Goal: Task Accomplishment & Management: Manage account settings

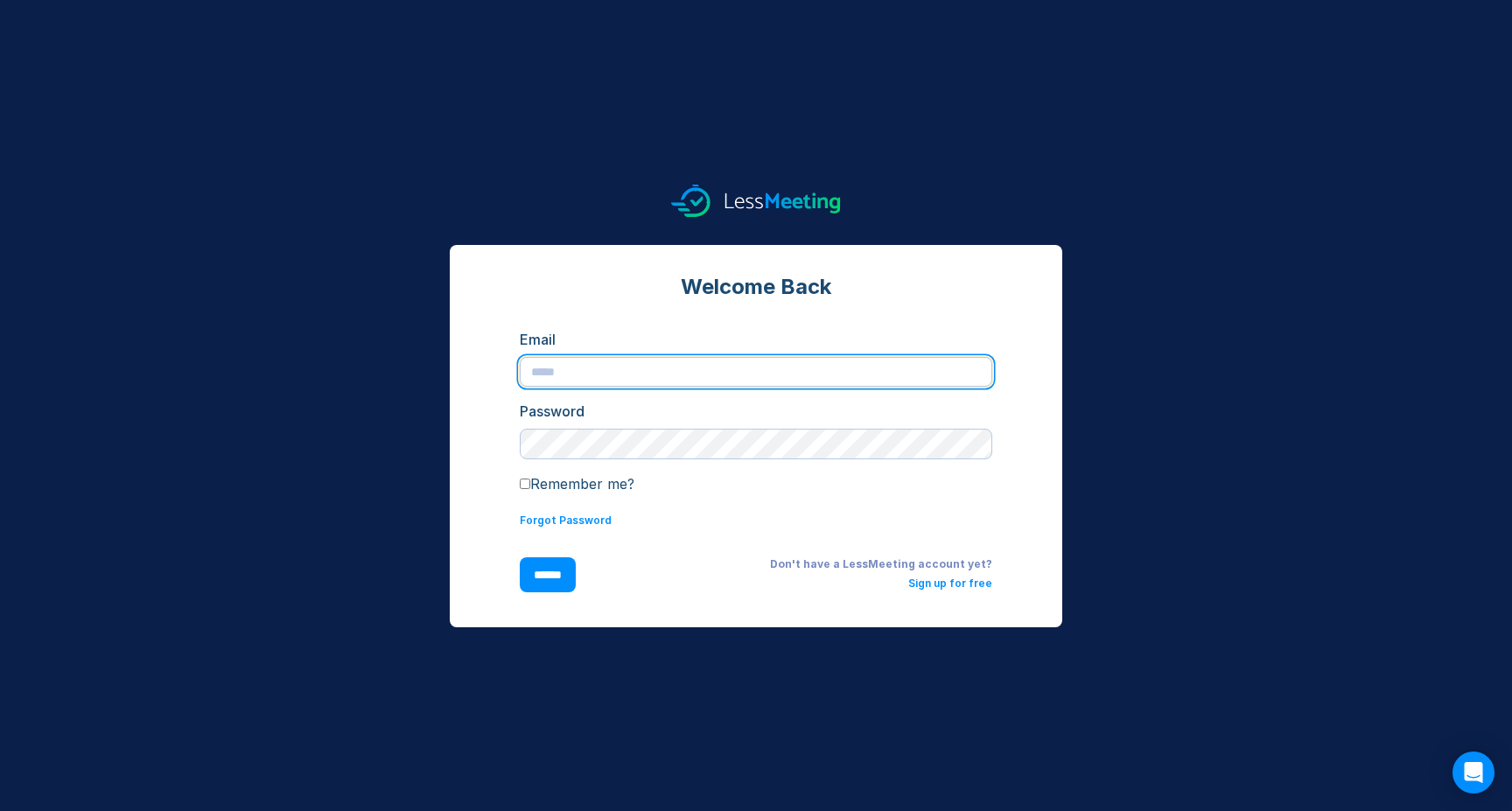
type input "**********"
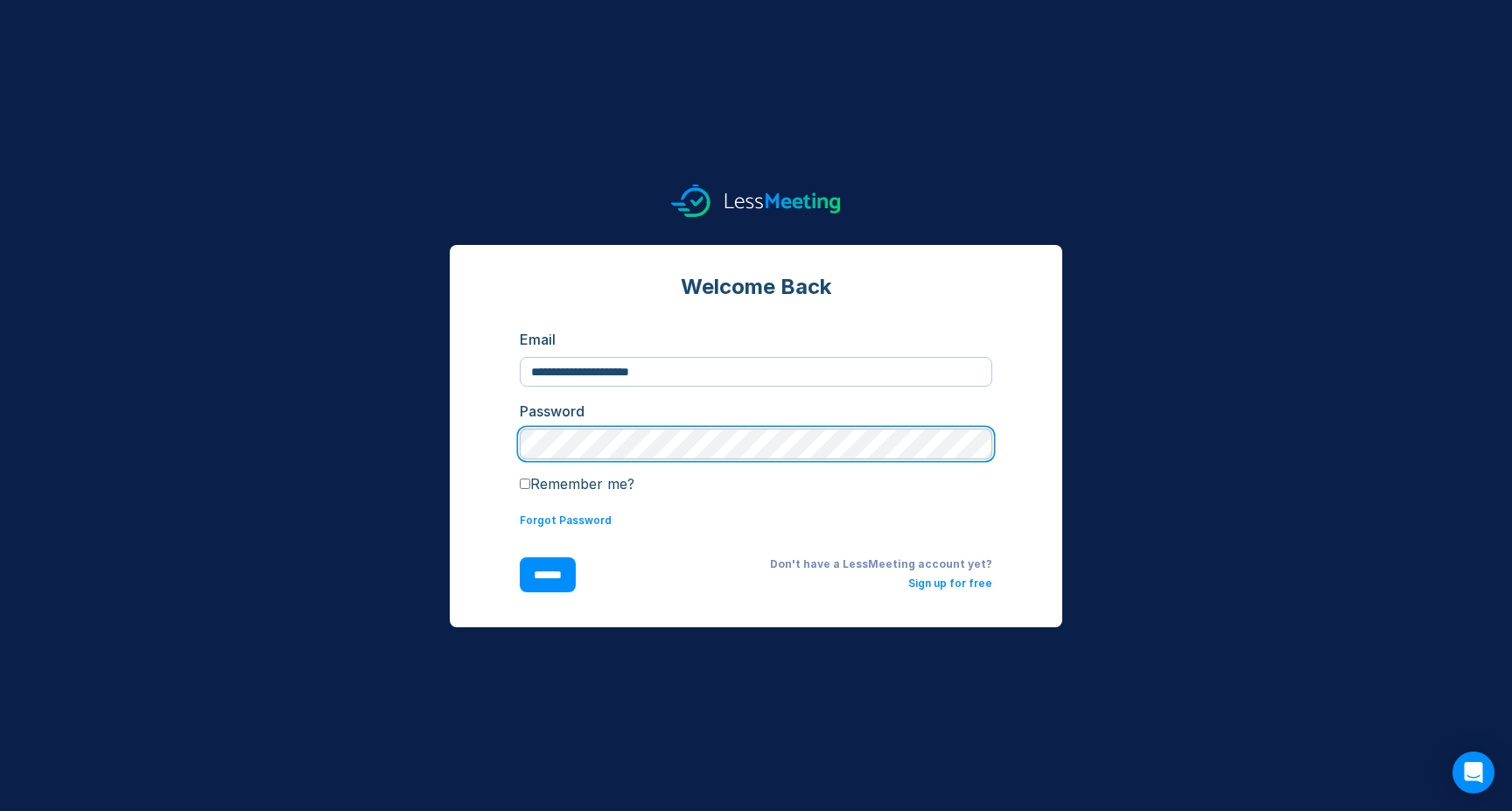
click at [551, 575] on input "******" at bounding box center [548, 575] width 56 height 35
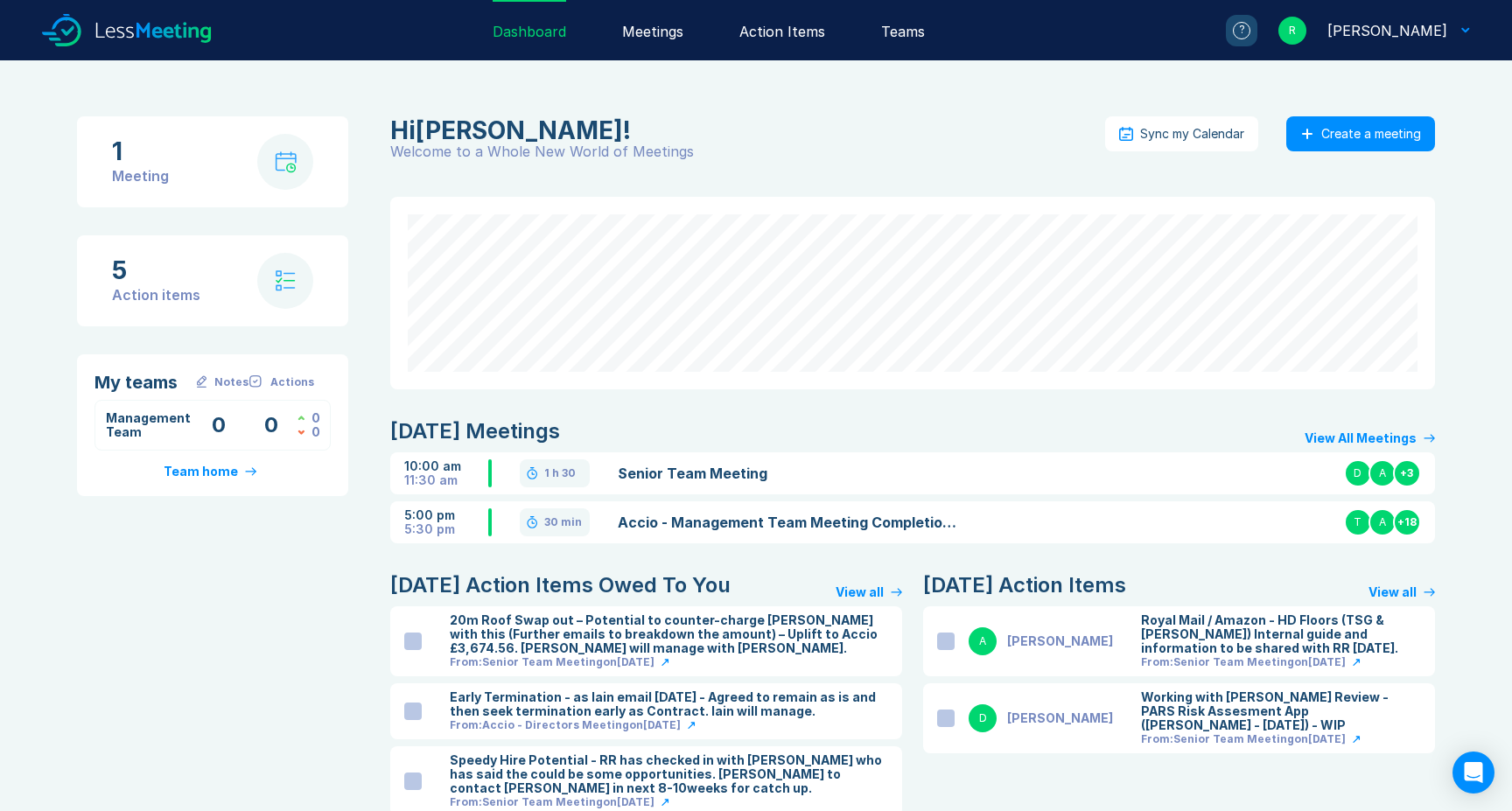
click at [790, 35] on div "Action Items" at bounding box center [782, 30] width 85 height 60
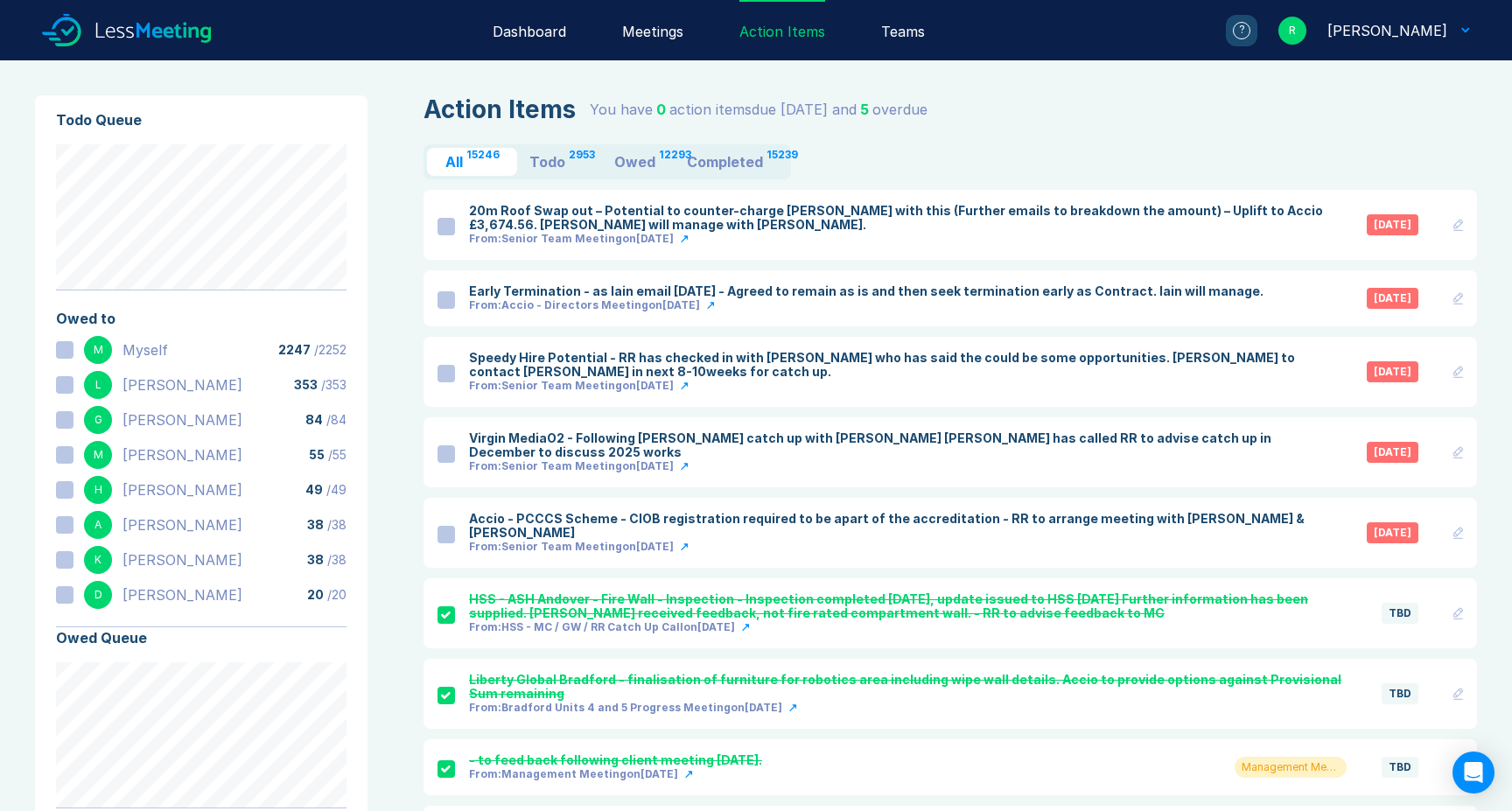
click at [448, 228] on div at bounding box center [446, 226] width 18 height 18
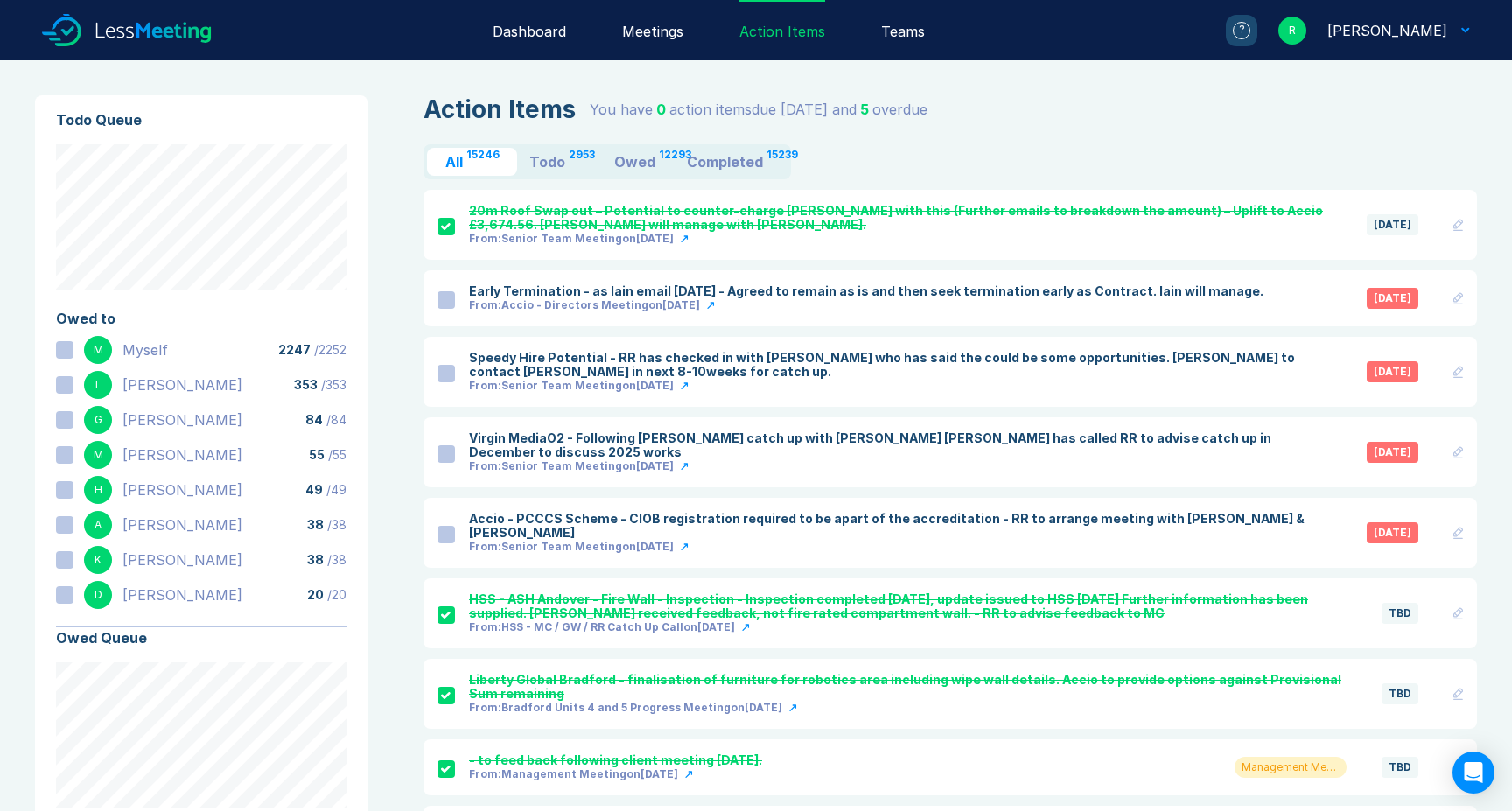
click at [448, 303] on div at bounding box center [446, 300] width 18 height 18
click at [446, 377] on div at bounding box center [446, 373] width 18 height 18
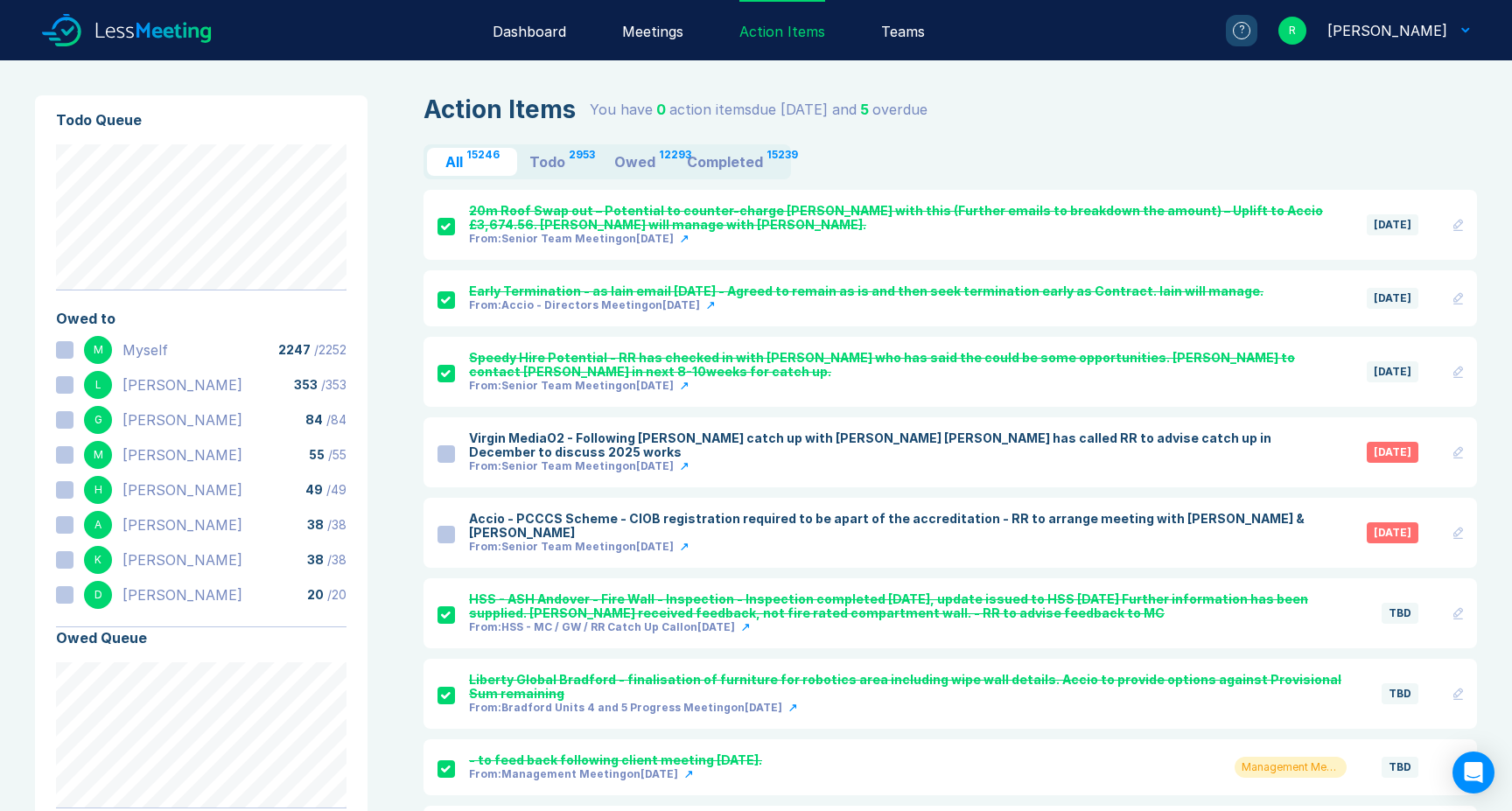
click at [448, 454] on div at bounding box center [446, 454] width 18 height 18
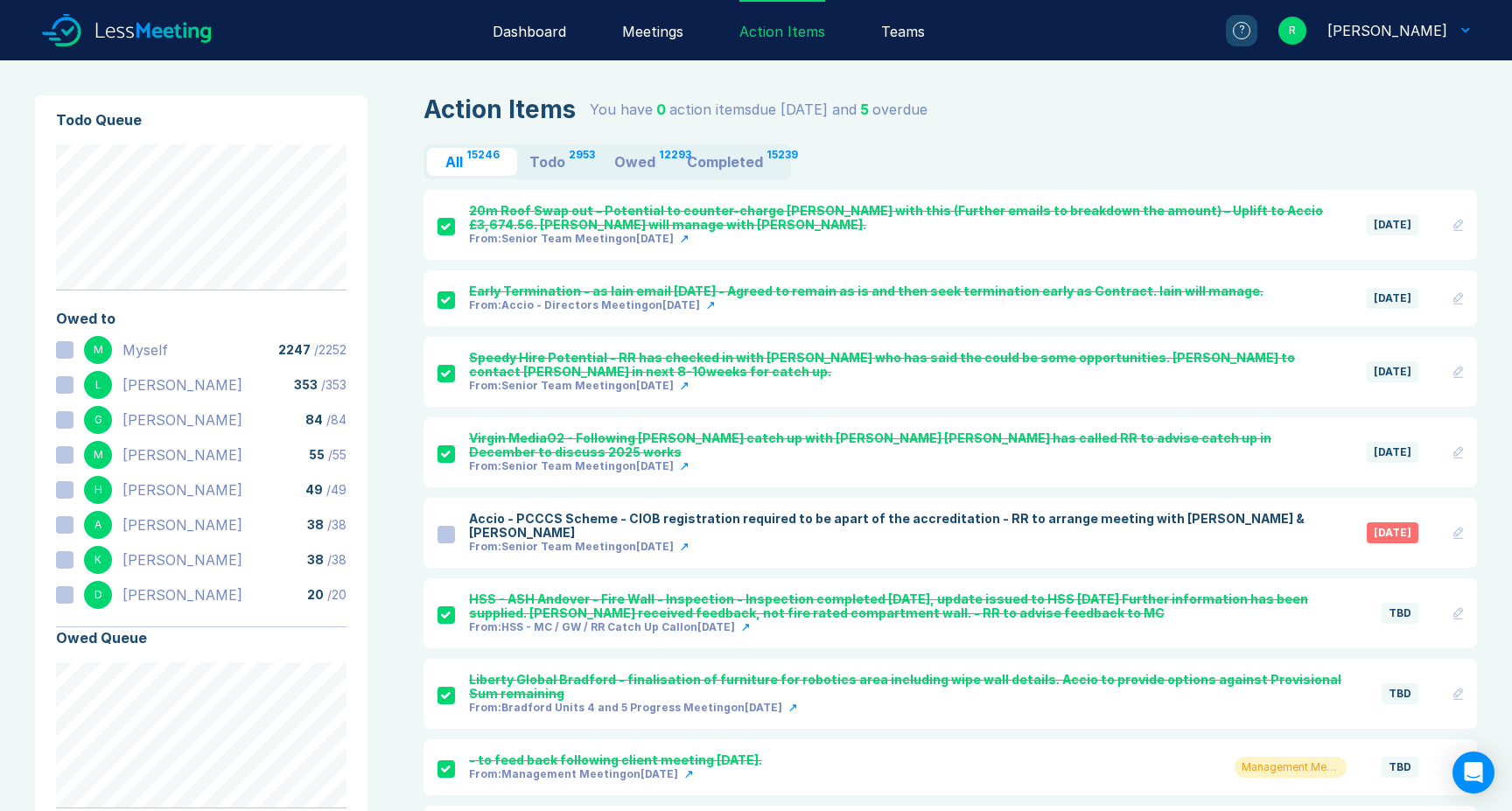
click at [446, 529] on div at bounding box center [446, 534] width 18 height 18
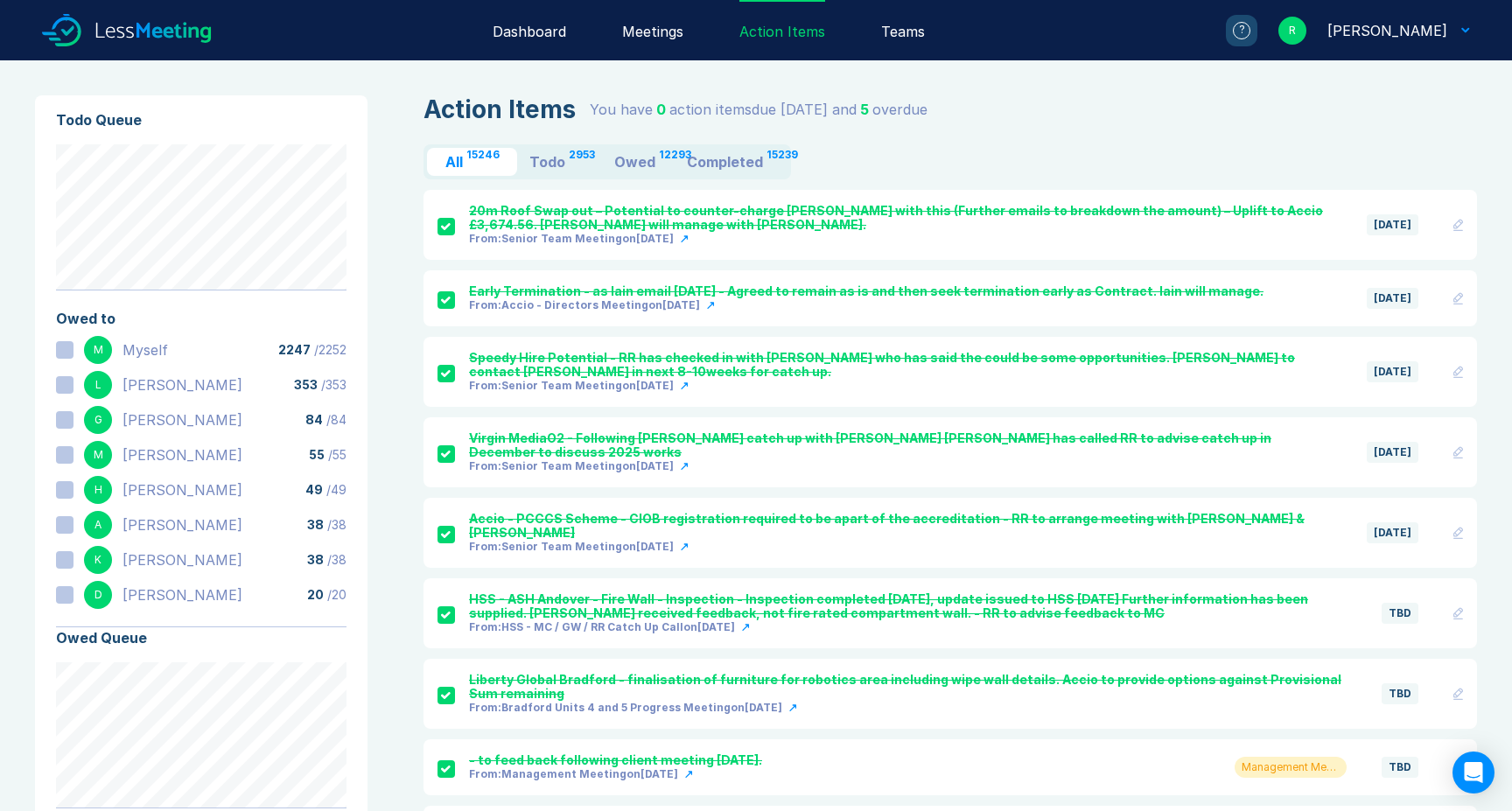
click at [631, 164] on div "Owed" at bounding box center [635, 161] width 41 height 14
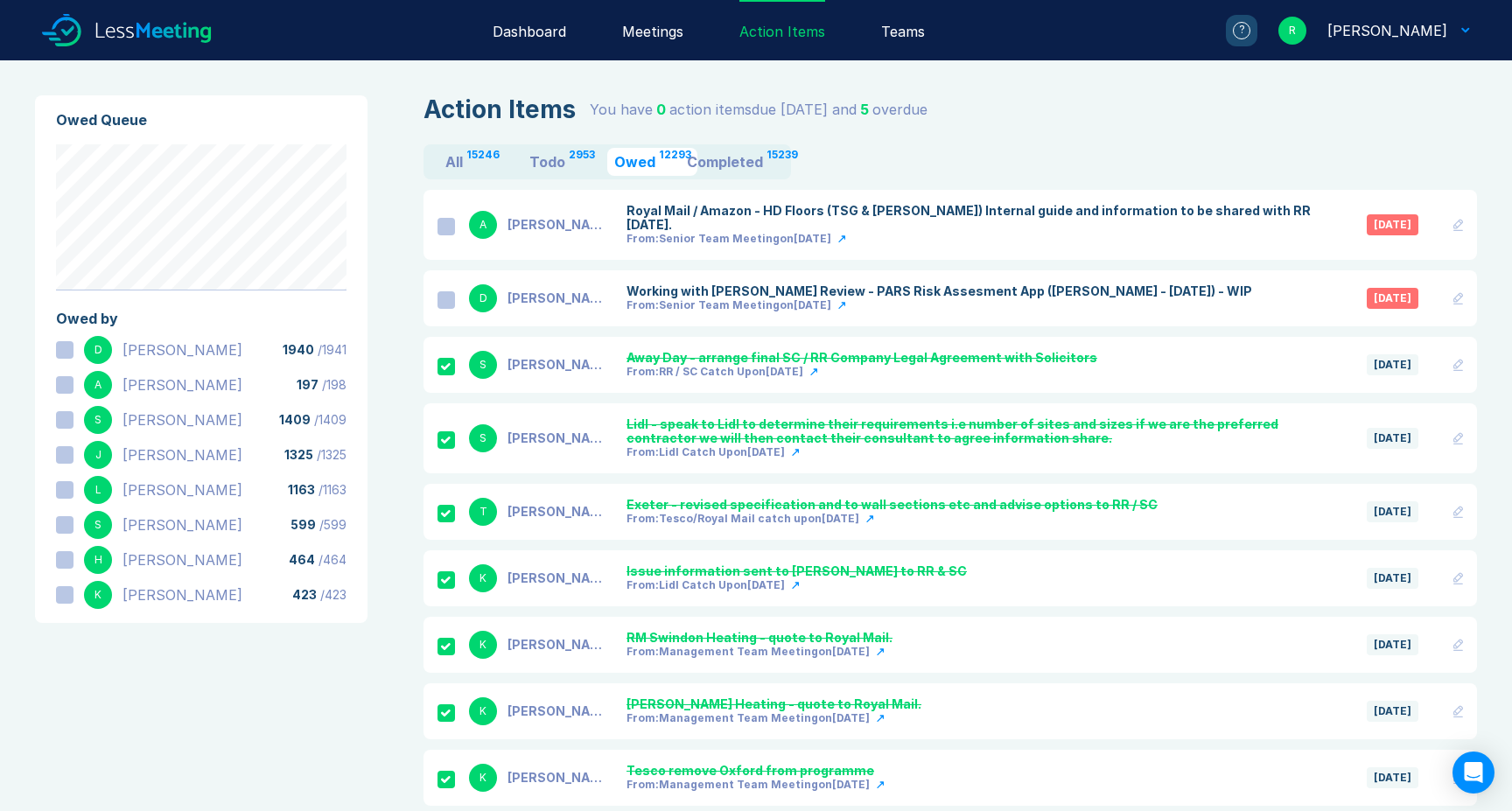
click at [549, 161] on div "Todo" at bounding box center [548, 161] width 36 height 14
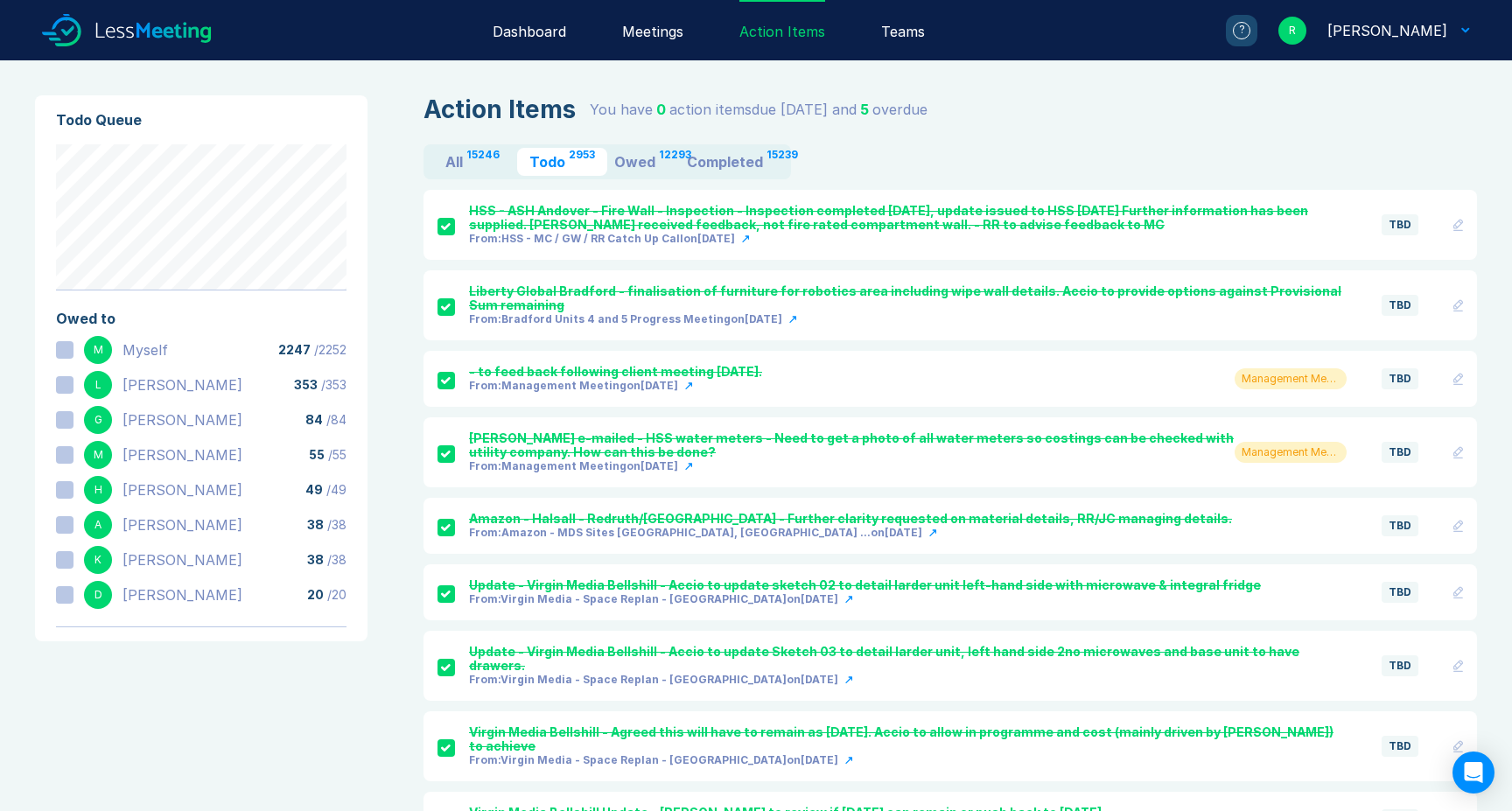
click at [458, 163] on div "All" at bounding box center [454, 161] width 18 height 14
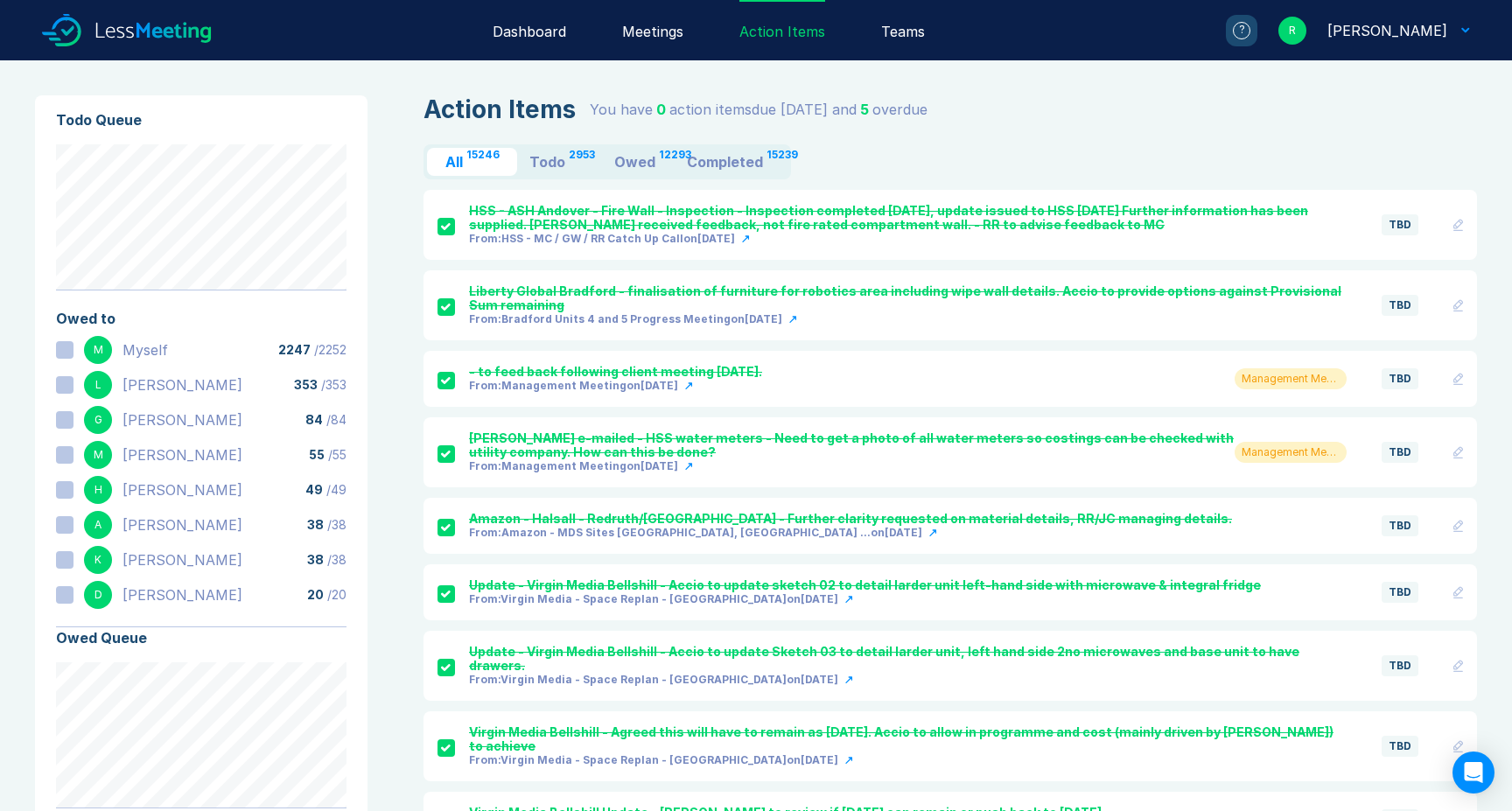
click at [674, 26] on div "Meetings" at bounding box center [653, 30] width 61 height 60
